Goal: Task Accomplishment & Management: Use online tool/utility

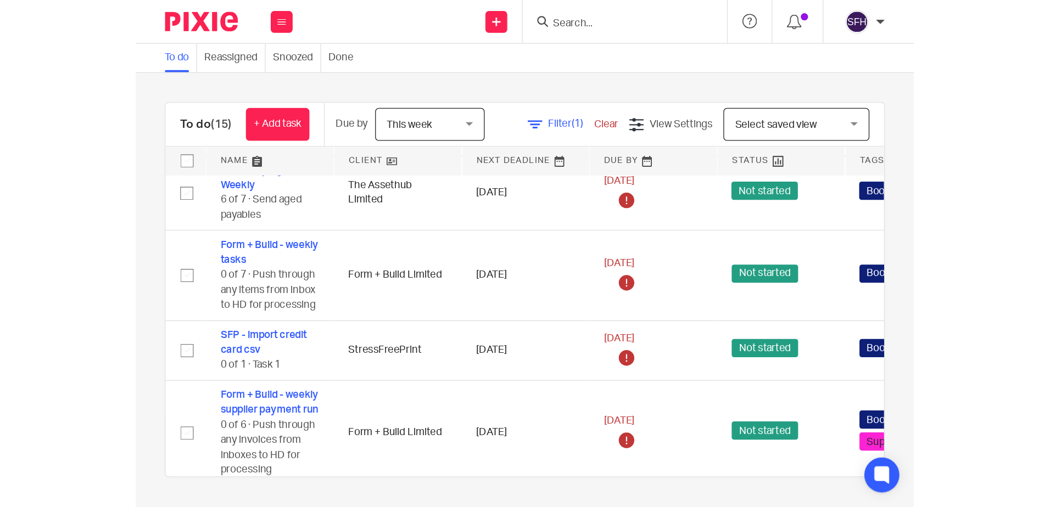
scroll to position [275, 0]
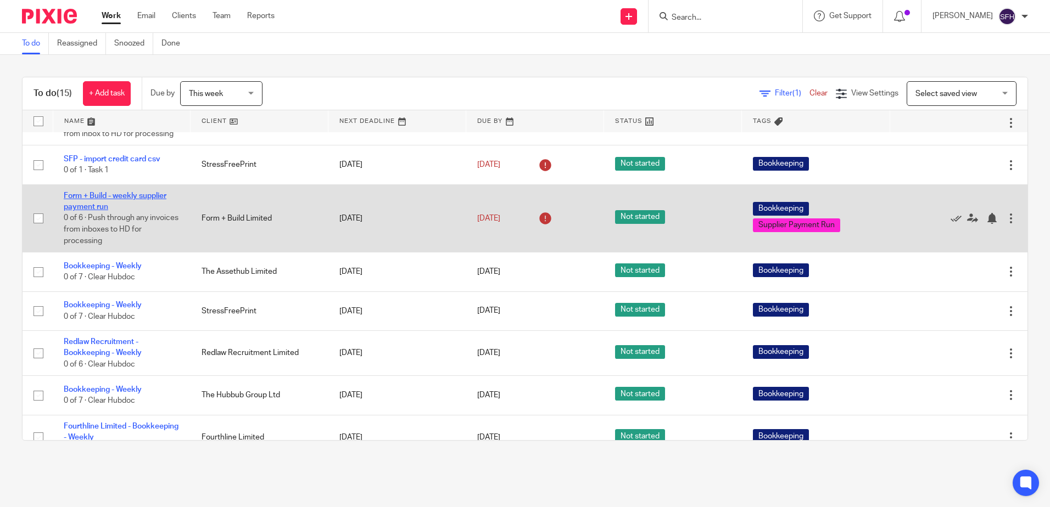
click at [92, 210] on link "Form + Build - weekly supplier payment run" at bounding box center [115, 201] width 103 height 19
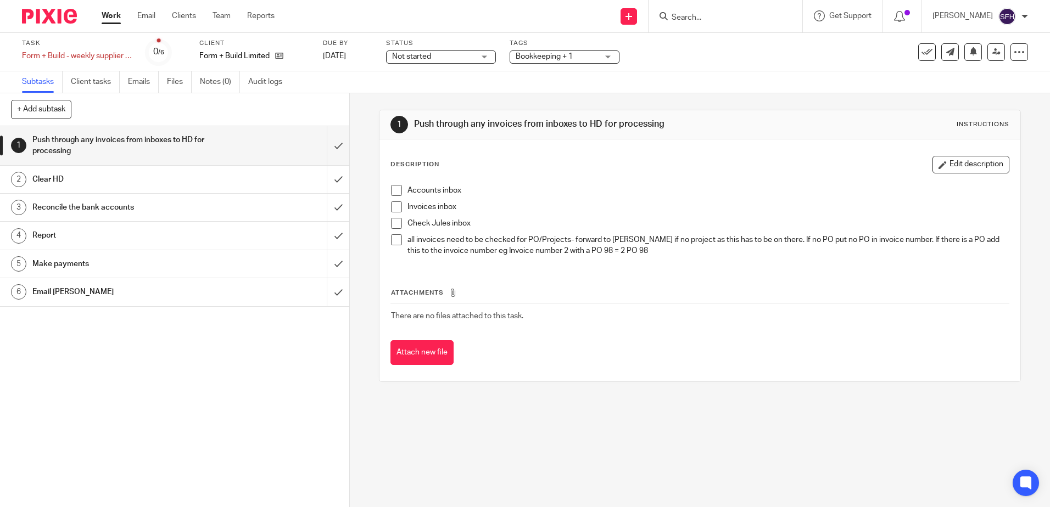
click at [393, 210] on span at bounding box center [396, 207] width 11 height 11
click at [393, 225] on span at bounding box center [396, 223] width 11 height 11
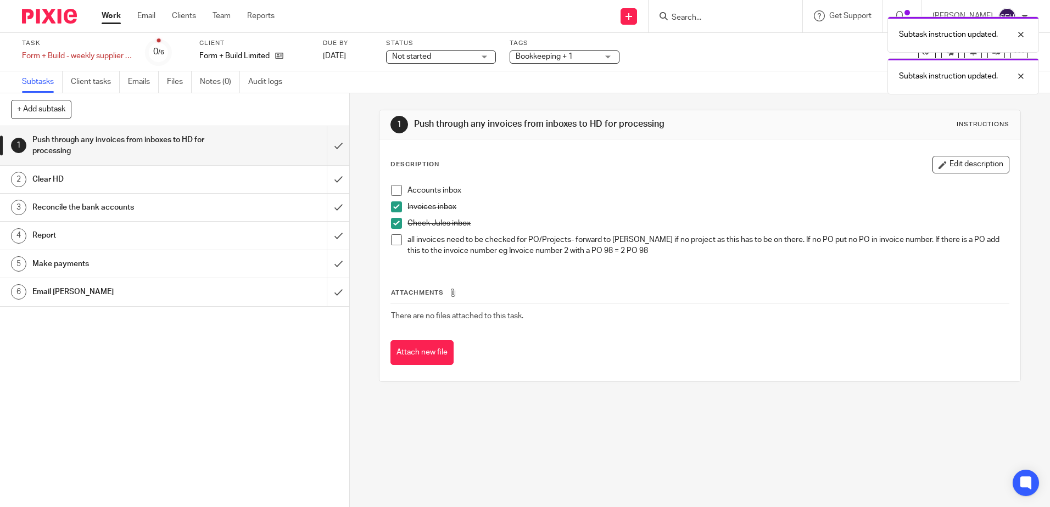
drag, startPoint x: 394, startPoint y: 243, endPoint x: 393, endPoint y: 181, distance: 62.1
click at [394, 242] on span at bounding box center [396, 239] width 11 height 11
click at [394, 192] on span at bounding box center [396, 190] width 11 height 11
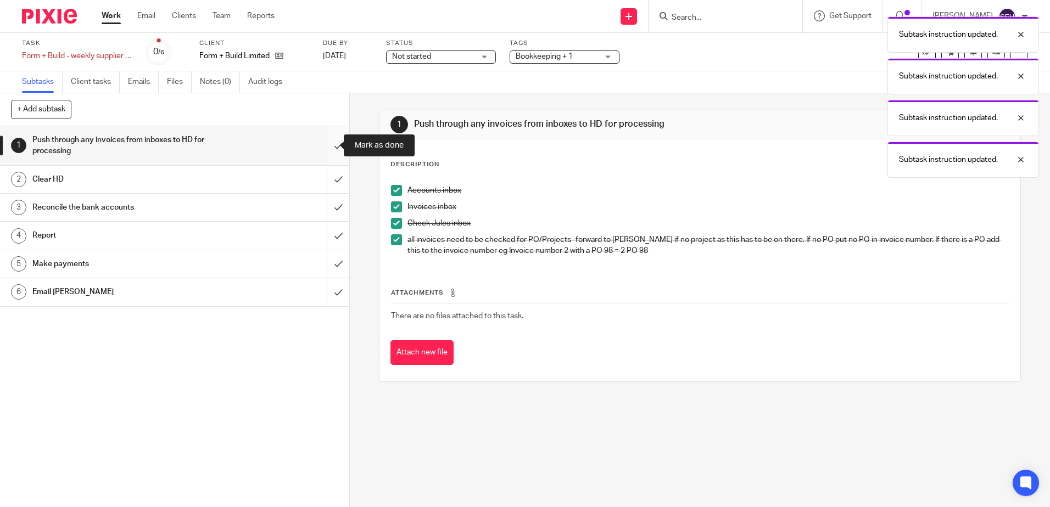
click at [327, 147] on input "submit" at bounding box center [174, 145] width 349 height 39
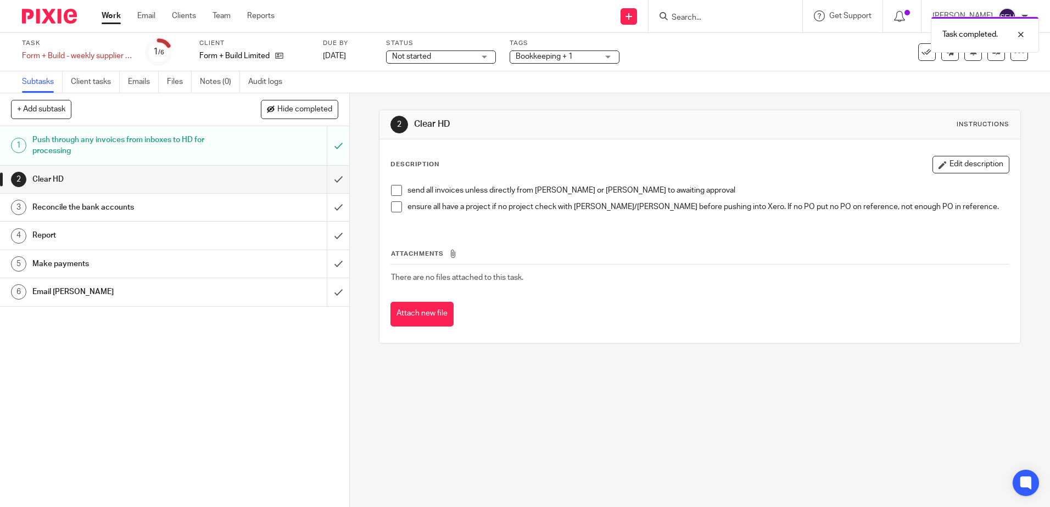
drag, startPoint x: 397, startPoint y: 189, endPoint x: 394, endPoint y: 211, distance: 22.1
click at [397, 190] on span at bounding box center [396, 190] width 11 height 11
click at [392, 206] on span at bounding box center [396, 207] width 11 height 11
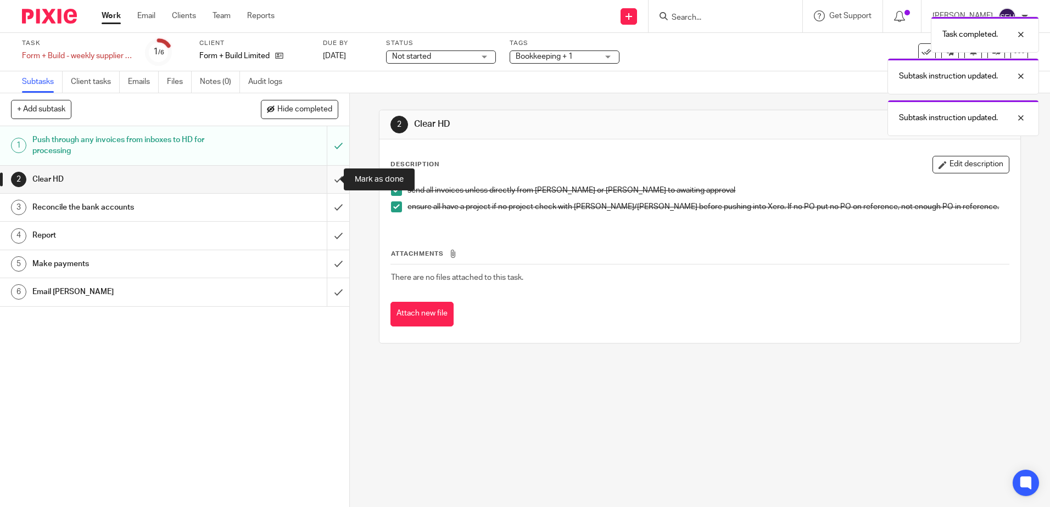
click at [325, 176] on input "submit" at bounding box center [174, 179] width 349 height 27
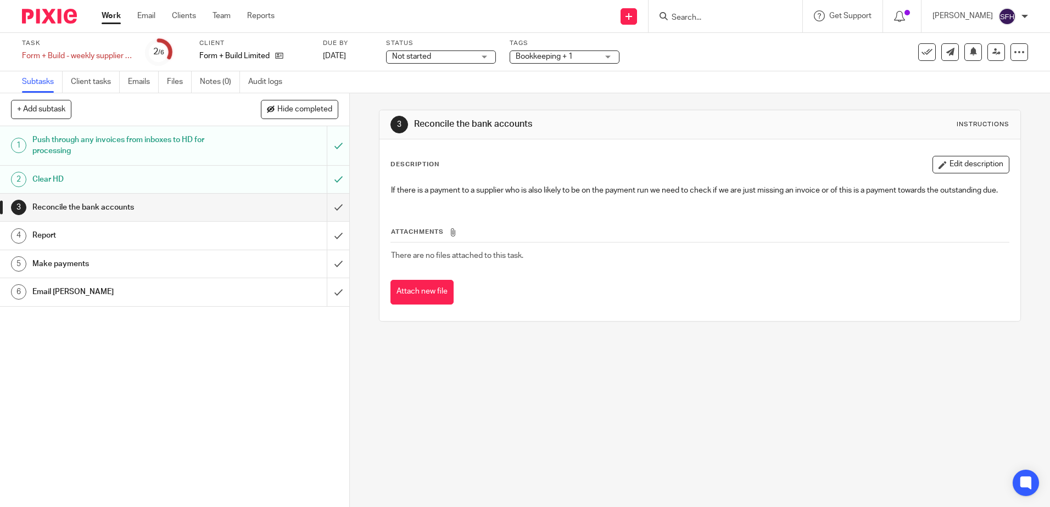
click at [115, 15] on link "Work" at bounding box center [111, 15] width 19 height 11
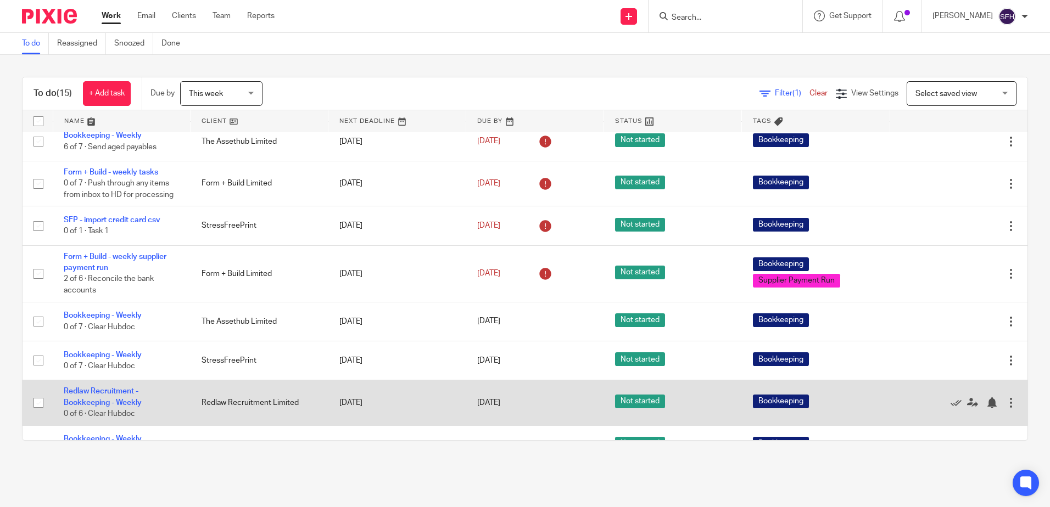
scroll to position [49, 0]
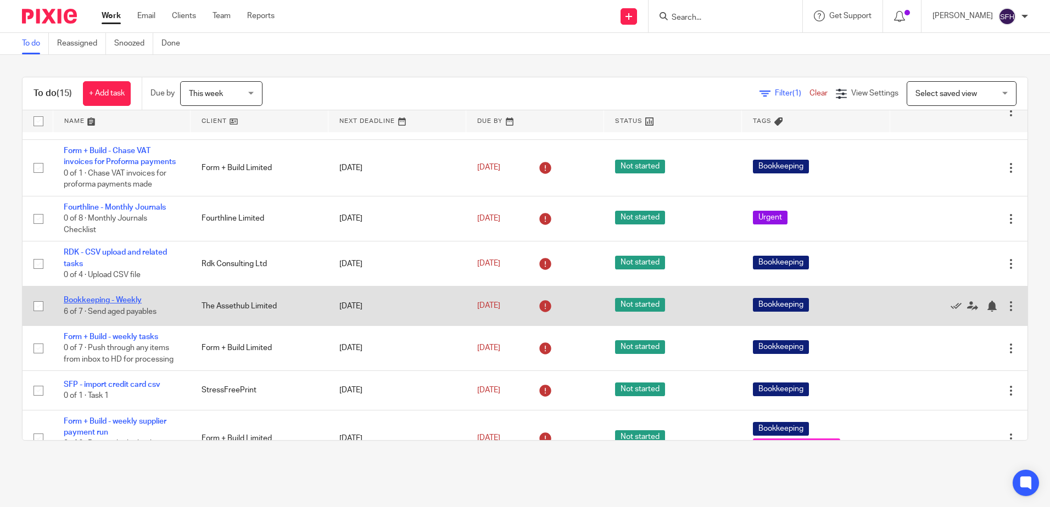
click at [116, 304] on link "Bookkeeping - Weekly" at bounding box center [103, 301] width 78 height 8
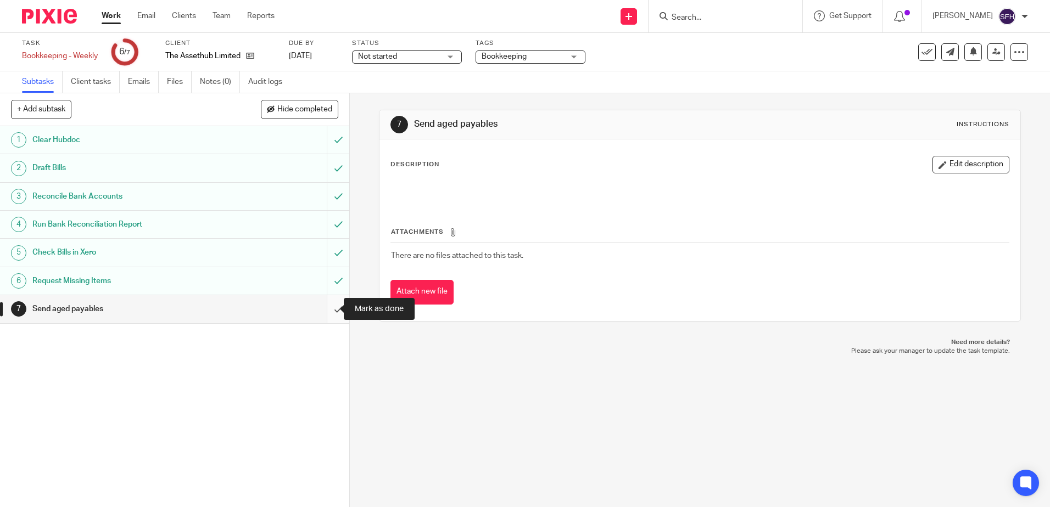
click at [323, 312] on input "submit" at bounding box center [174, 308] width 349 height 27
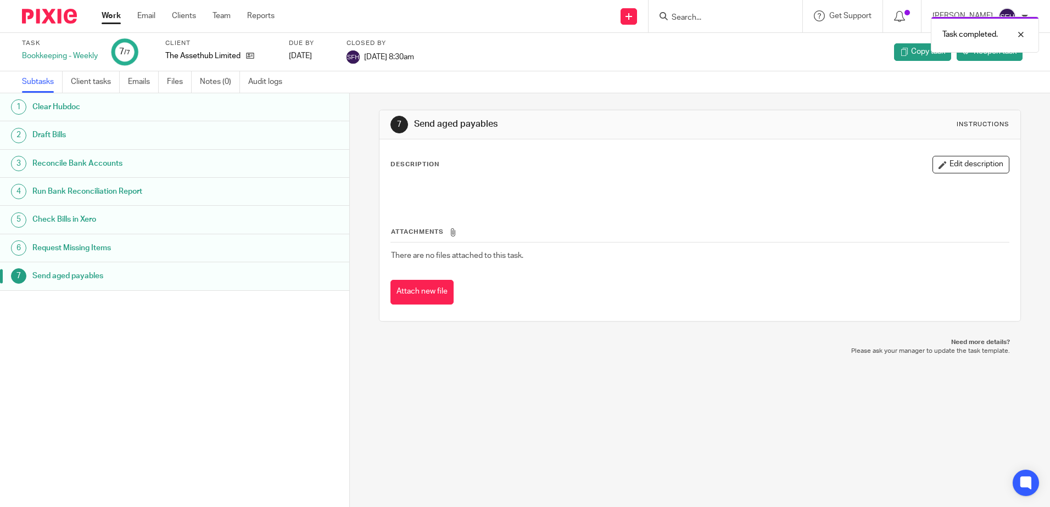
click at [121, 16] on link "Work" at bounding box center [111, 15] width 19 height 11
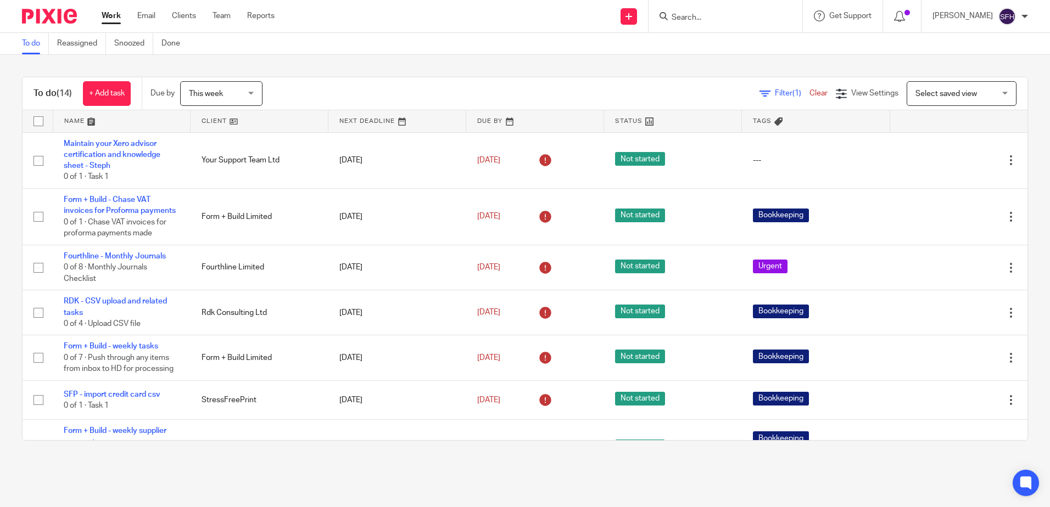
click at [253, 126] on link at bounding box center [259, 121] width 137 height 22
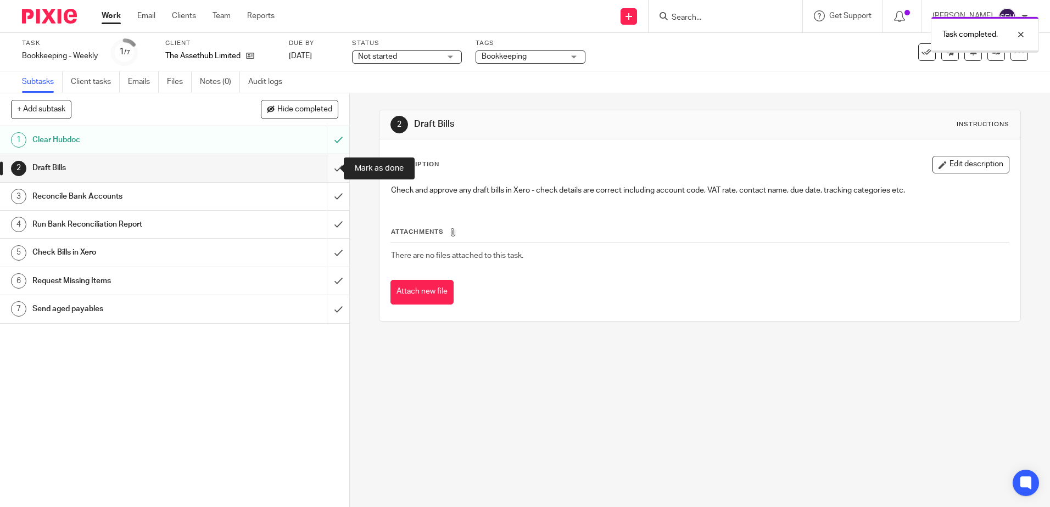
click at [326, 170] on input "submit" at bounding box center [174, 167] width 349 height 27
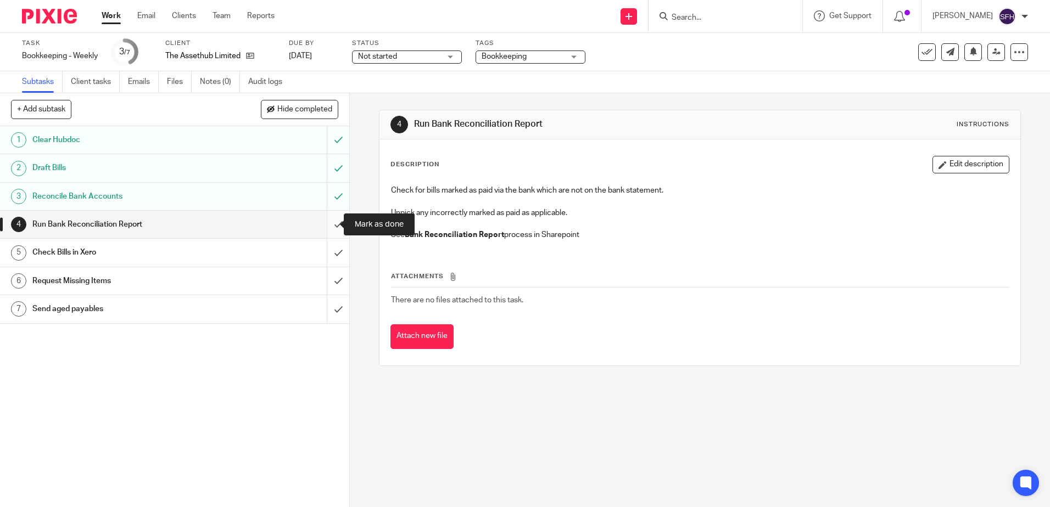
click at [323, 225] on input "submit" at bounding box center [174, 224] width 349 height 27
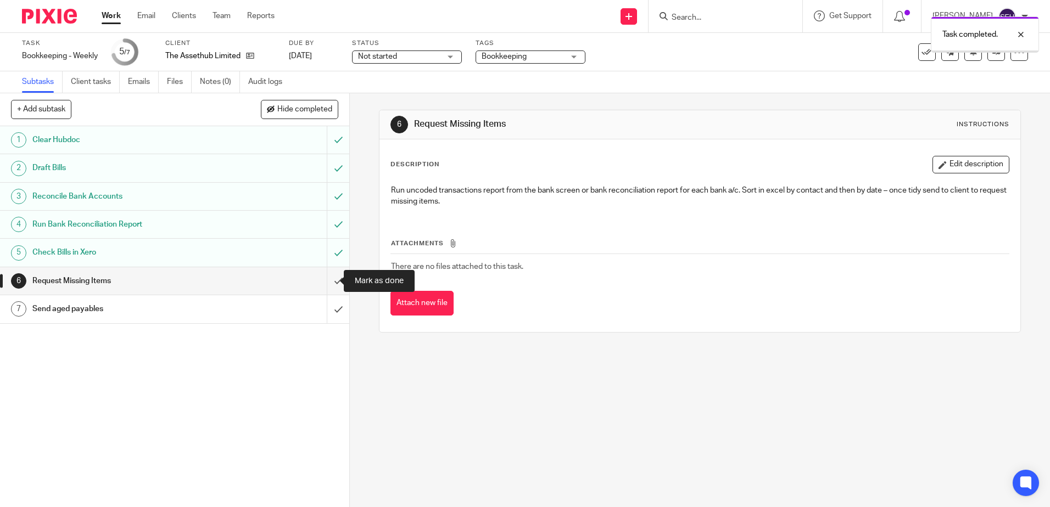
click at [330, 280] on input "submit" at bounding box center [174, 280] width 349 height 27
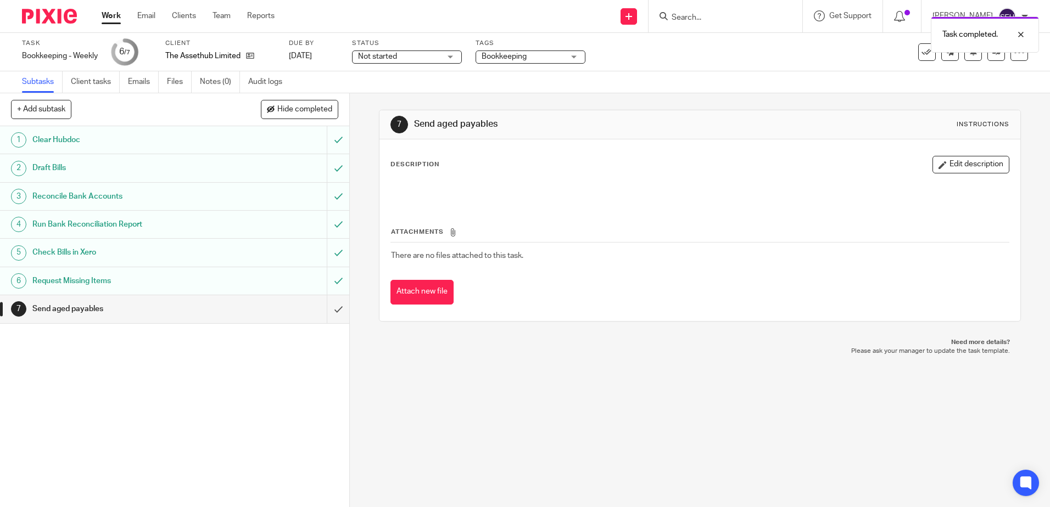
click at [332, 311] on input "submit" at bounding box center [174, 308] width 349 height 27
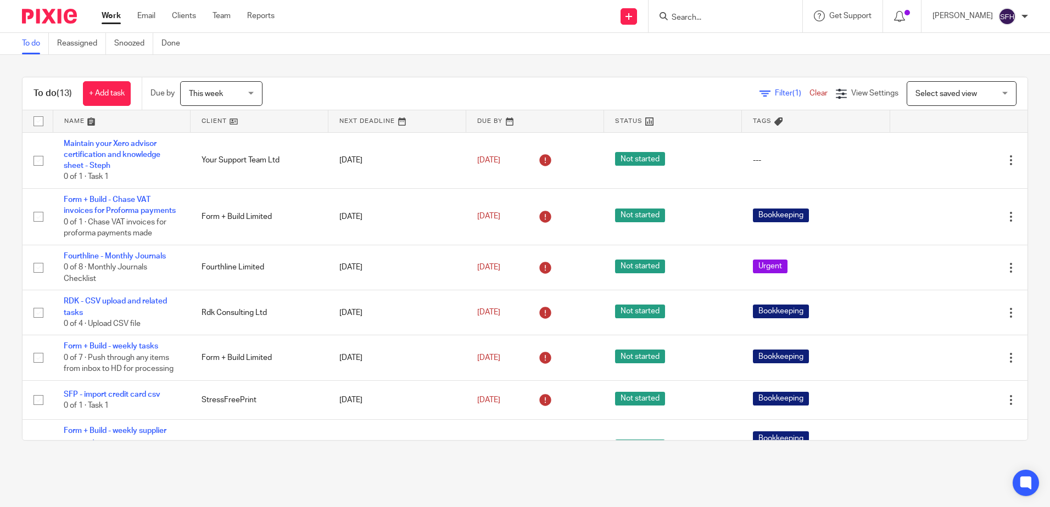
click at [270, 130] on link at bounding box center [259, 121] width 137 height 22
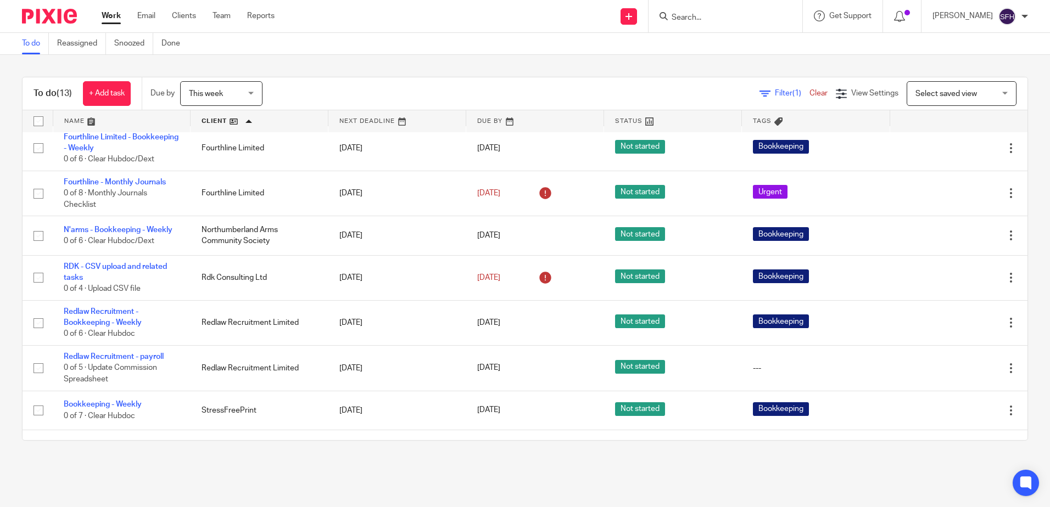
scroll to position [220, 0]
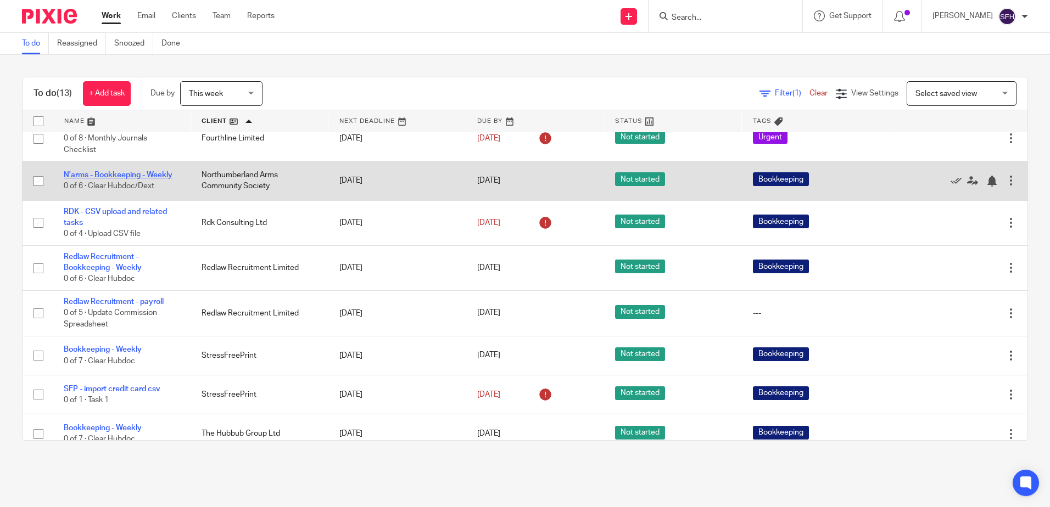
click at [128, 179] on link "N'arms - Bookkeeping - Weekly" at bounding box center [118, 175] width 109 height 8
